Goal: Connect with others: Connect with others

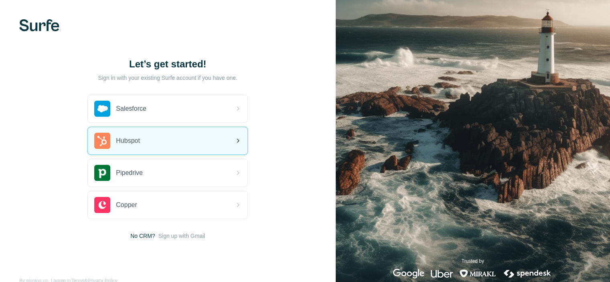
click at [170, 141] on div "Hubspot" at bounding box center [168, 140] width 160 height 27
